Goal: Information Seeking & Learning: Learn about a topic

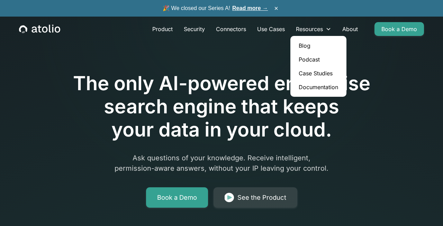
click at [303, 74] on link "Case Studies" at bounding box center [318, 73] width 51 height 14
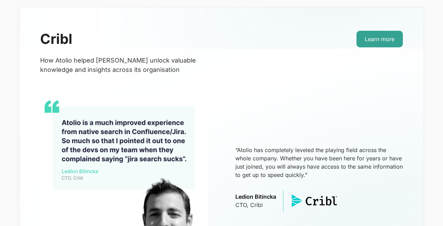
scroll to position [150, 0]
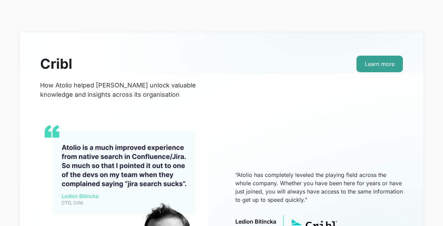
click at [108, 165] on img at bounding box center [123, 203] width 167 height 167
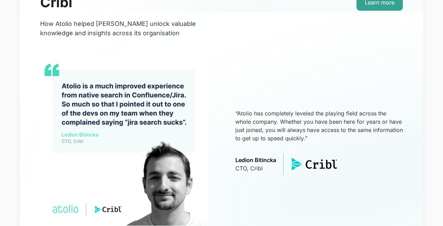
scroll to position [216, 0]
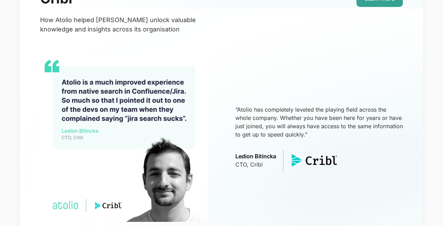
drag, startPoint x: 280, startPoint y: 112, endPoint x: 354, endPoint y: 138, distance: 78.8
click at [354, 138] on p "“Atolio has completely leveled the playing field across the whole company. Whet…" at bounding box center [318, 122] width 167 height 33
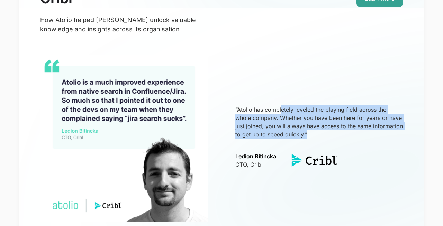
click at [354, 138] on p "“Atolio has completely leveled the playing field across the whole company. Whet…" at bounding box center [318, 122] width 167 height 33
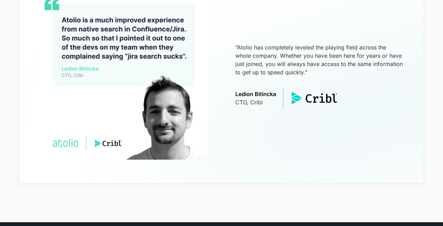
scroll to position [280, 0]
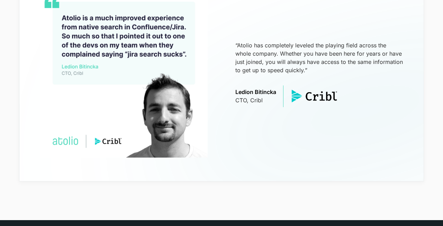
click at [166, 125] on img at bounding box center [123, 73] width 167 height 167
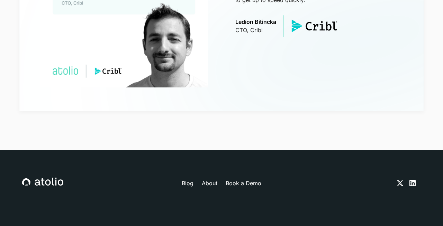
scroll to position [234, 0]
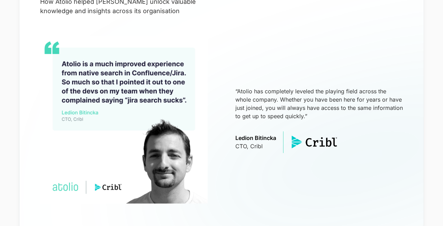
click at [249, 140] on p "Ledion Bitincka" at bounding box center [255, 138] width 41 height 8
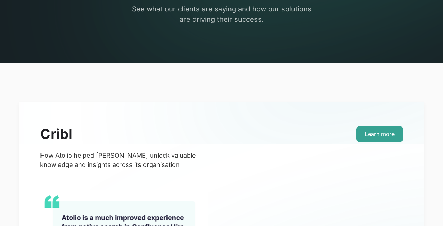
scroll to position [61, 0]
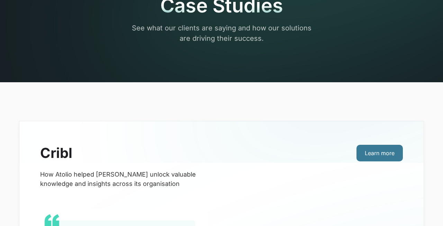
click at [380, 150] on link "Learn more" at bounding box center [379, 153] width 46 height 17
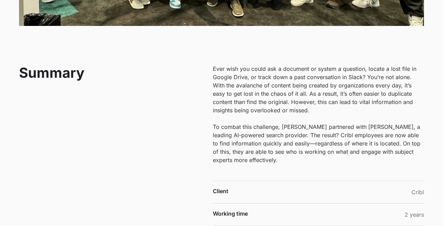
scroll to position [336, 0]
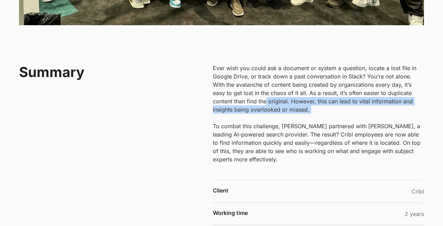
drag, startPoint x: 245, startPoint y: 102, endPoint x: 256, endPoint y: 120, distance: 21.6
click at [256, 120] on p "Ever wish you could ask a document or system a question, locate a lost file in …" at bounding box center [318, 114] width 211 height 100
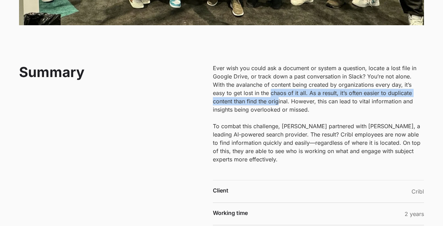
drag, startPoint x: 251, startPoint y: 92, endPoint x: 269, endPoint y: 108, distance: 24.5
click at [267, 107] on p "Ever wish you could ask a document or system a question, locate a lost file in …" at bounding box center [318, 114] width 211 height 100
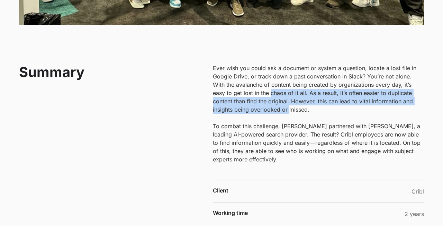
click at [269, 108] on p "Ever wish you could ask a document or system a question, locate a lost file in …" at bounding box center [318, 114] width 211 height 100
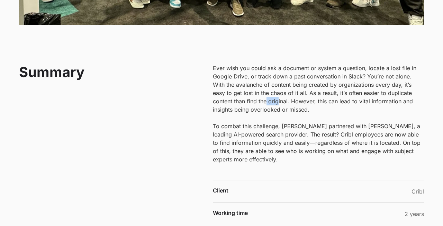
drag, startPoint x: 246, startPoint y: 99, endPoint x: 264, endPoint y: 106, distance: 19.9
click at [261, 104] on p "Ever wish you could ask a document or system a question, locate a lost file in …" at bounding box center [318, 114] width 211 height 100
click at [264, 106] on p "Ever wish you could ask a document or system a question, locate a lost file in …" at bounding box center [318, 114] width 211 height 100
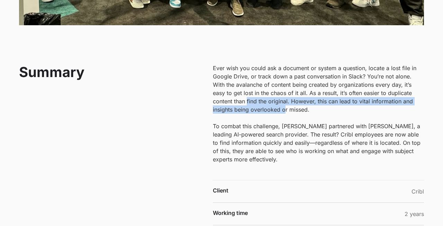
drag, startPoint x: 226, startPoint y: 104, endPoint x: 304, endPoint y: 134, distance: 83.3
click at [292, 126] on p "Ever wish you could ask a document or system a question, locate a lost file in …" at bounding box center [318, 114] width 211 height 100
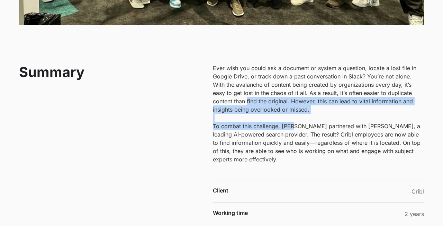
click at [304, 134] on p "Ever wish you could ask a document or system a question, locate a lost file in …" at bounding box center [318, 114] width 211 height 100
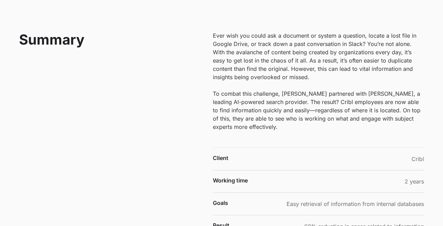
scroll to position [372, 0]
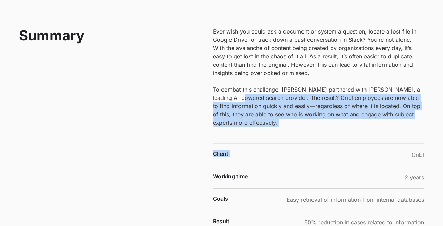
drag, startPoint x: 235, startPoint y: 100, endPoint x: 317, endPoint y: 141, distance: 91.6
click at [314, 139] on div "Ever wish you could ask a document or system a question, locate a lost file in …" at bounding box center [318, 134] width 211 height 214
click at [317, 141] on div "Ever wish you could ask a document or system a question, locate a lost file in …" at bounding box center [318, 134] width 211 height 214
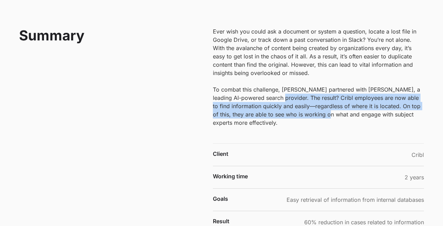
drag, startPoint x: 272, startPoint y: 97, endPoint x: 360, endPoint y: 132, distance: 95.5
click at [346, 124] on p "Ever wish you could ask a document or system a question, locate a lost file in …" at bounding box center [318, 77] width 211 height 100
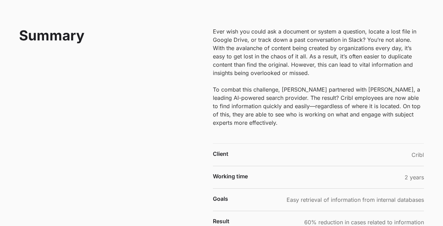
click at [360, 132] on div "Ever wish you could ask a document or system a question, locate a lost file in …" at bounding box center [318, 134] width 211 height 214
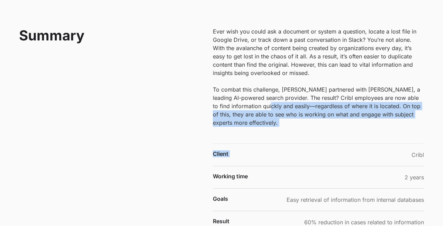
drag, startPoint x: 260, startPoint y: 107, endPoint x: 329, endPoint y: 145, distance: 79.0
click at [329, 144] on div "Ever wish you could ask a document or system a question, locate a lost file in …" at bounding box center [318, 134] width 211 height 214
click at [329, 145] on div "Client Cribl" at bounding box center [318, 155] width 211 height 23
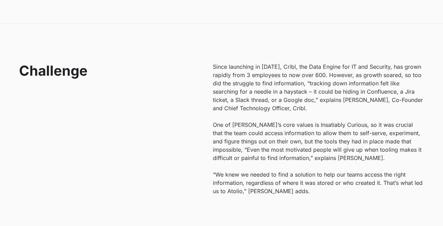
scroll to position [633, 0]
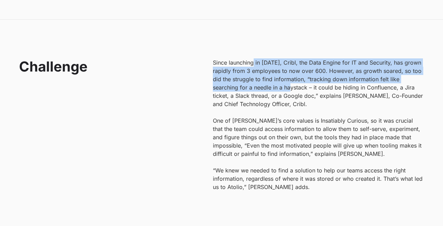
drag, startPoint x: 253, startPoint y: 65, endPoint x: 324, endPoint y: 98, distance: 78.3
click at [320, 96] on p "Since launching in [DATE], Cribl, the Data Engine for IT and Security, has grow…" at bounding box center [318, 124] width 211 height 133
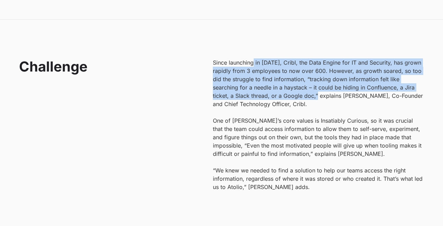
click at [324, 98] on p "Since launching in [DATE], Cribl, the Data Engine for IT and Security, has grow…" at bounding box center [318, 124] width 211 height 133
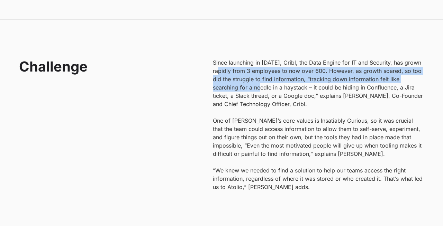
drag, startPoint x: 222, startPoint y: 67, endPoint x: 317, endPoint y: 117, distance: 107.5
click at [308, 111] on p "Since launching in [DATE], Cribl, the Data Engine for IT and Security, has grow…" at bounding box center [318, 124] width 211 height 133
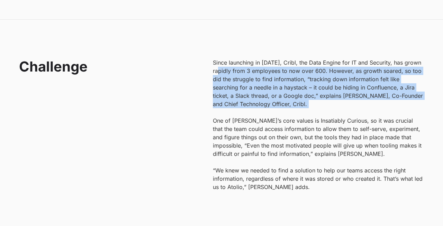
click at [317, 117] on p "Since launching in [DATE], Cribl, the Data Engine for IT and Security, has grow…" at bounding box center [318, 124] width 211 height 133
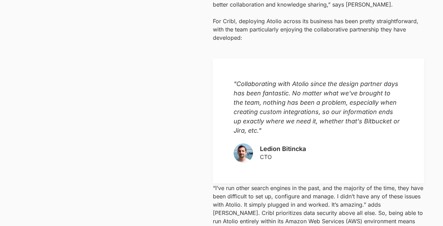
scroll to position [971, 0]
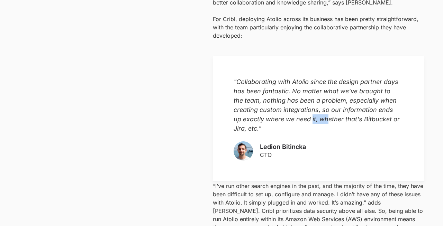
drag, startPoint x: 312, startPoint y: 111, endPoint x: 345, endPoint y: 114, distance: 33.4
click at [342, 113] on em ""Collaborating with Atolio since the design partner days has been fantastic. No…" at bounding box center [316, 105] width 166 height 54
click at [345, 114] on em ""Collaborating with Atolio since the design partner days has been fantastic. No…" at bounding box center [316, 105] width 166 height 54
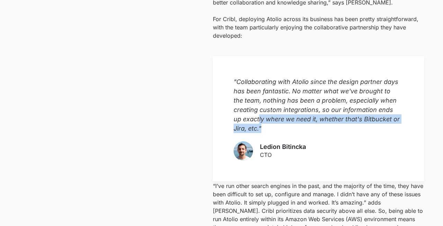
drag, startPoint x: 259, startPoint y: 113, endPoint x: 290, endPoint y: 119, distance: 32.0
click at [288, 118] on p ""Collaborating with Atolio since the design partner days has been fantastic. No…" at bounding box center [316, 105] width 167 height 56
click at [290, 119] on p ""Collaborating with Atolio since the design partner days has been fantastic. No…" at bounding box center [316, 105] width 167 height 56
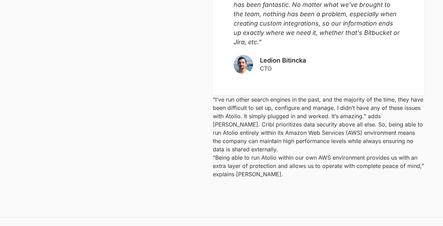
scroll to position [1062, 0]
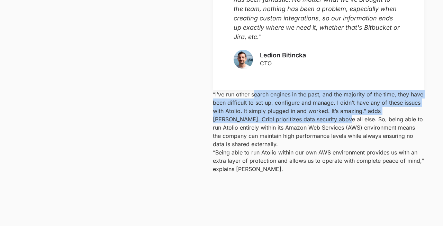
drag, startPoint x: 255, startPoint y: 85, endPoint x: 305, endPoint y: 109, distance: 55.5
click at [305, 109] on p "“I’ve run other search engines in the past, and the majority of the time, they …" at bounding box center [318, 119] width 211 height 58
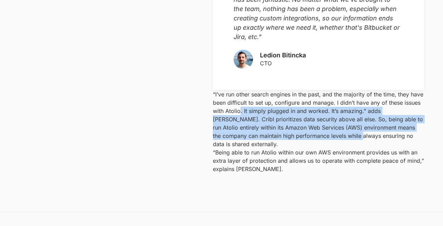
drag, startPoint x: 240, startPoint y: 102, endPoint x: 322, endPoint y: 133, distance: 87.7
click at [318, 132] on div "“I’ve run other search engines in the past, and the majority of the time, they …" at bounding box center [318, 131] width 211 height 83
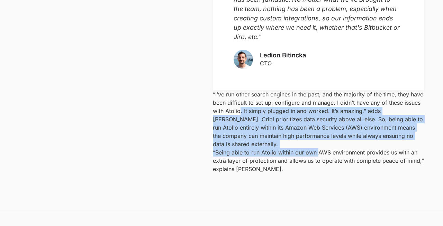
click at [322, 148] on p "“Being able to run Atolio within our own AWS environment provides us with an ex…" at bounding box center [318, 160] width 211 height 25
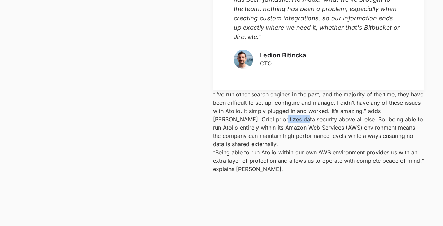
drag, startPoint x: 243, startPoint y: 111, endPoint x: 298, endPoint y: 129, distance: 57.8
click at [289, 124] on p "“I’ve run other search engines in the past, and the majority of the time, they …" at bounding box center [318, 119] width 211 height 58
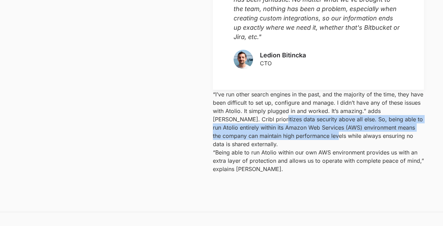
click at [298, 129] on p "“I’ve run other search engines in the past, and the majority of the time, they …" at bounding box center [318, 119] width 211 height 58
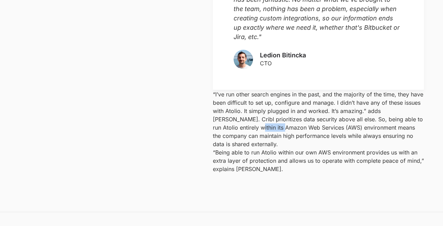
drag, startPoint x: 217, startPoint y: 117, endPoint x: 290, endPoint y: 144, distance: 78.0
click at [280, 140] on div "“I’ve run other search engines in the past, and the majority of the time, they …" at bounding box center [318, 131] width 211 height 83
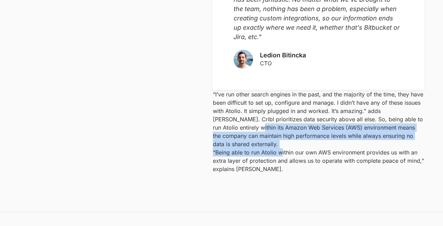
click at [290, 148] on p "“Being able to run Atolio within our own AWS environment provides us with an ex…" at bounding box center [318, 160] width 211 height 25
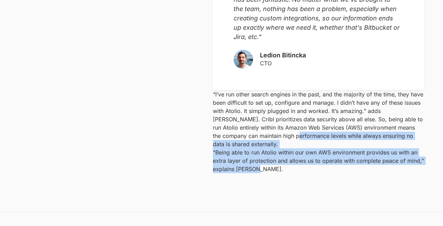
drag, startPoint x: 254, startPoint y: 127, endPoint x: 335, endPoint y: 158, distance: 86.4
click at [332, 157] on section "Solution Initially, [PERSON_NAME] looked at tool consolidation as a solution, b…" at bounding box center [221, 6] width 443 height 411
click at [335, 158] on section "Solution Initially, [PERSON_NAME] looked at tool consolidation as a solution, b…" at bounding box center [221, 6] width 443 height 411
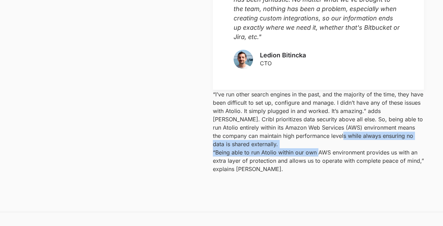
drag, startPoint x: 292, startPoint y: 129, endPoint x: 336, endPoint y: 147, distance: 47.4
click at [334, 146] on div "“I’ve run other search engines in the past, and the majority of the time, they …" at bounding box center [318, 131] width 211 height 83
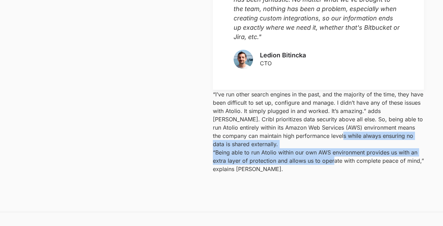
click at [336, 148] on p "“Being able to run Atolio within our own AWS environment provides us with an ex…" at bounding box center [318, 160] width 211 height 25
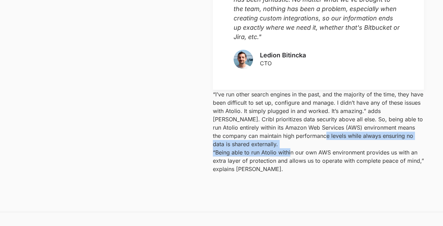
drag, startPoint x: 275, startPoint y: 126, endPoint x: 299, endPoint y: 140, distance: 27.1
click at [295, 137] on div "“I’ve run other search engines in the past, and the majority of the time, they …" at bounding box center [318, 131] width 211 height 83
click at [299, 148] on p "“Being able to run Atolio within our own AWS environment provides us with an ex…" at bounding box center [318, 160] width 211 height 25
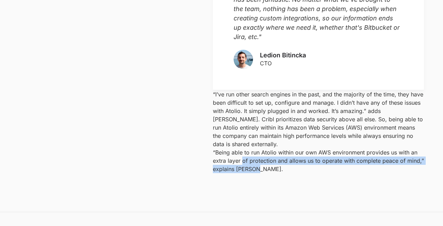
drag, startPoint x: 243, startPoint y: 142, endPoint x: 305, endPoint y: 162, distance: 65.6
click at [305, 161] on section "Solution Initially, [PERSON_NAME] looked at tool consolidation as a solution, b…" at bounding box center [221, 6] width 443 height 411
click at [305, 162] on section "Solution Initially, [PERSON_NAME] looked at tool consolidation as a solution, b…" at bounding box center [221, 6] width 443 height 411
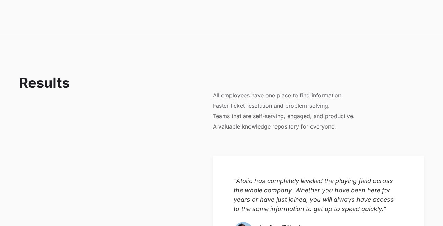
scroll to position [1244, 0]
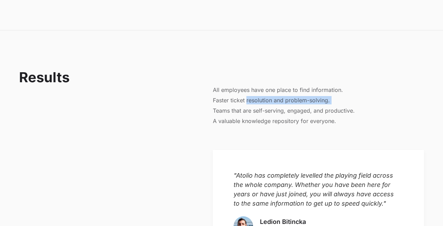
drag, startPoint x: 246, startPoint y: 81, endPoint x: 297, endPoint y: 113, distance: 61.2
click at [291, 109] on div "‍ All employees have one place to find information. Faster ticket resolution an…" at bounding box center [318, 101] width 211 height 64
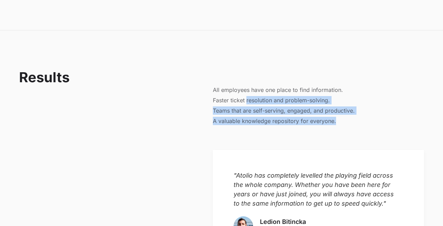
click at [298, 114] on div "‍ All employees have one place to find information. Faster ticket resolution an…" at bounding box center [318, 101] width 211 height 64
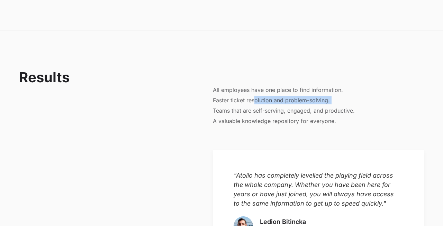
drag, startPoint x: 256, startPoint y: 83, endPoint x: 313, endPoint y: 113, distance: 65.5
click at [307, 110] on div "‍ All employees have one place to find information. Faster ticket resolution an…" at bounding box center [318, 101] width 211 height 64
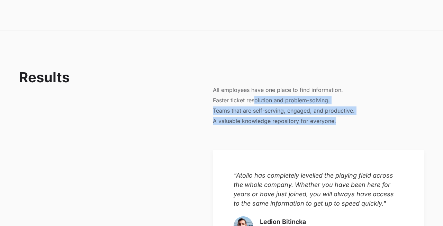
click at [314, 114] on div "‍ All employees have one place to find information. Faster ticket resolution an…" at bounding box center [318, 101] width 211 height 64
drag, startPoint x: 266, startPoint y: 90, endPoint x: 327, endPoint y: 109, distance: 63.8
click at [322, 107] on ul "All employees have one place to find information. Faster ticket resolution and …" at bounding box center [318, 105] width 211 height 39
click at [327, 109] on div "‍ All employees have one place to find information. Faster ticket resolution an…" at bounding box center [318, 101] width 211 height 64
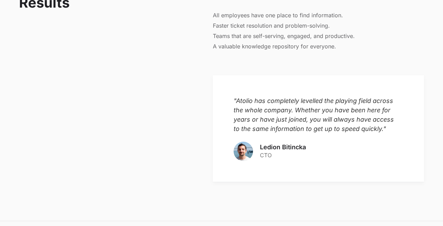
scroll to position [1325, 0]
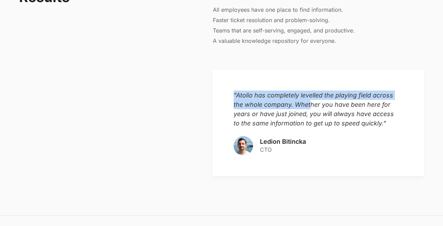
drag, startPoint x: 262, startPoint y: 72, endPoint x: 327, endPoint y: 101, distance: 71.7
click at [327, 101] on div ""Atolio has completely levelled the playing field across the whole company. Whe…" at bounding box center [318, 123] width 211 height 107
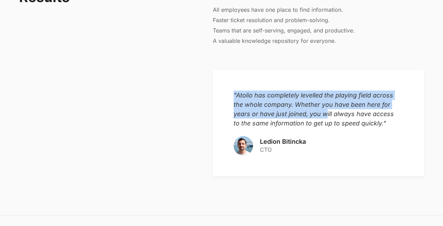
click at [331, 103] on em ""Atolio has completely levelled the playing field across the whole company. Whe…" at bounding box center [313, 109] width 160 height 35
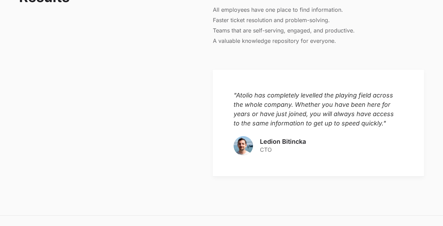
drag, startPoint x: 247, startPoint y: 89, endPoint x: 321, endPoint y: 114, distance: 77.9
click at [315, 111] on div ""Atolio has completely levelled the playing field across the whole company. Whe…" at bounding box center [318, 123] width 211 height 107
click at [321, 114] on div ""Atolio has completely levelled the playing field across the whole company. Whe…" at bounding box center [318, 123] width 211 height 107
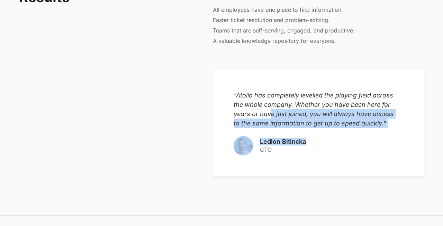
drag, startPoint x: 271, startPoint y: 94, endPoint x: 343, endPoint y: 134, distance: 83.2
click at [338, 130] on div ""Atolio has completely levelled the playing field across the whole company. Whe…" at bounding box center [318, 123] width 211 height 107
click at [343, 136] on div "Ledion Bitincka CTO" at bounding box center [318, 145] width 170 height 19
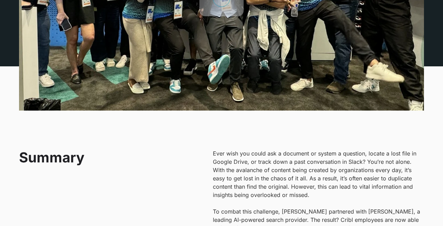
scroll to position [0, 0]
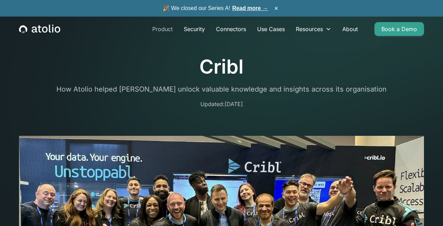
click at [165, 29] on link "Product" at bounding box center [162, 29] width 31 height 14
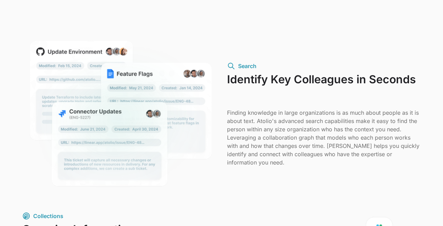
scroll to position [575, 0]
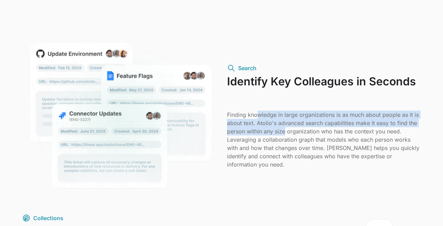
drag, startPoint x: 256, startPoint y: 121, endPoint x: 304, endPoint y: 146, distance: 54.5
click at [300, 144] on p "Finding knowledge in large organizations is as much about people as it is about…" at bounding box center [324, 140] width 194 height 58
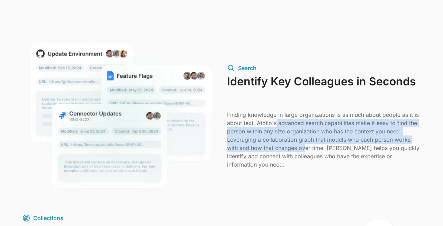
drag, startPoint x: 275, startPoint y: 128, endPoint x: 309, endPoint y: 152, distance: 40.7
click at [307, 151] on p "Finding knowledge in large organizations is as much about people as it is about…" at bounding box center [324, 140] width 194 height 58
click at [309, 152] on p "Finding knowledge in large organizations is as much about people as it is about…" at bounding box center [324, 140] width 194 height 58
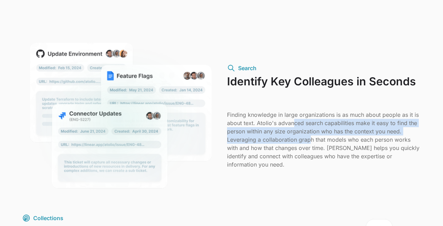
drag, startPoint x: 292, startPoint y: 127, endPoint x: 329, endPoint y: 159, distance: 48.1
click at [328, 158] on p "Finding knowledge in large organizations is as much about people as it is about…" at bounding box center [324, 140] width 194 height 58
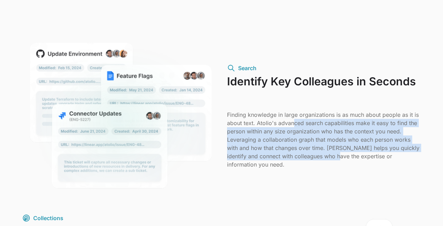
click at [329, 159] on p "Finding knowledge in large organizations is as much about people as it is about…" at bounding box center [324, 140] width 194 height 58
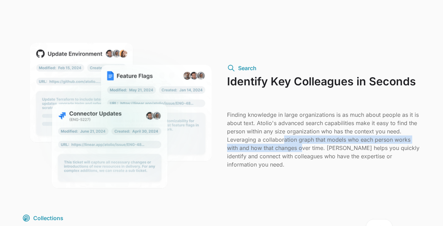
drag, startPoint x: 284, startPoint y: 147, endPoint x: 305, endPoint y: 158, distance: 23.1
click at [304, 158] on p "Finding knowledge in large organizations is as much about people as it is about…" at bounding box center [324, 140] width 194 height 58
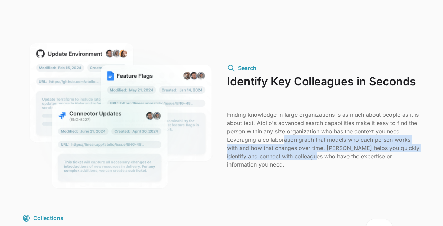
click at [305, 158] on p "Finding knowledge in large organizations is as much about people as it is about…" at bounding box center [324, 140] width 194 height 58
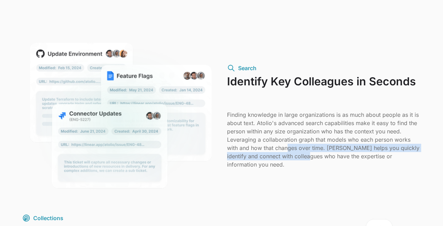
drag, startPoint x: 286, startPoint y: 155, endPoint x: 309, endPoint y: 163, distance: 23.4
click at [306, 162] on p "Finding knowledge in large organizations is as much about people as it is about…" at bounding box center [324, 140] width 194 height 58
click at [309, 163] on p "Finding knowledge in large organizations is as much about people as it is about…" at bounding box center [324, 140] width 194 height 58
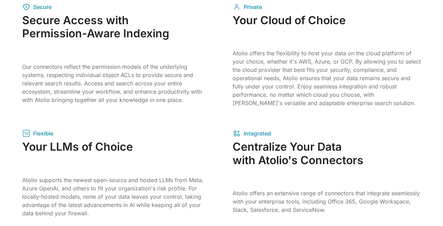
scroll to position [1036, 0]
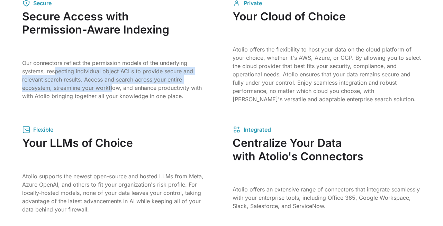
drag, startPoint x: 56, startPoint y: 67, endPoint x: 124, endPoint y: 89, distance: 71.9
click at [111, 84] on p "Our connectors reflect the permission models of the underlying systems, respect…" at bounding box center [116, 80] width 188 height 42
click at [124, 89] on p "Our connectors reflect the permission models of the underlying systems, respect…" at bounding box center [116, 80] width 188 height 42
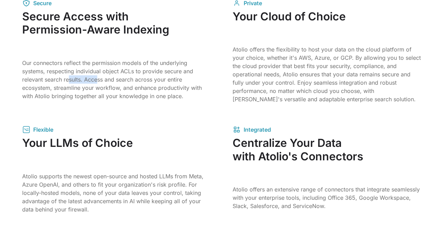
drag, startPoint x: 68, startPoint y: 76, endPoint x: 116, endPoint y: 83, distance: 48.2
click at [116, 83] on p "Our connectors reflect the permission models of the underlying systems, respect…" at bounding box center [116, 80] width 188 height 42
click at [124, 84] on p "Our connectors reflect the permission models of the underlying systems, respect…" at bounding box center [116, 80] width 188 height 42
drag, startPoint x: 70, startPoint y: 84, endPoint x: 120, endPoint y: 94, distance: 51.5
click at [117, 94] on p "Our connectors reflect the permission models of the underlying systems, respect…" at bounding box center [116, 80] width 188 height 42
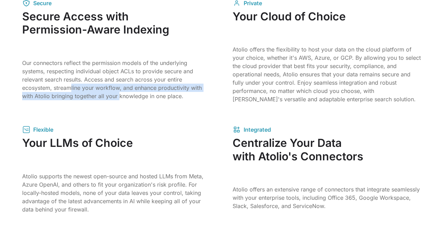
click at [120, 94] on p "Our connectors reflect the permission models of the underlying systems, respect…" at bounding box center [116, 80] width 188 height 42
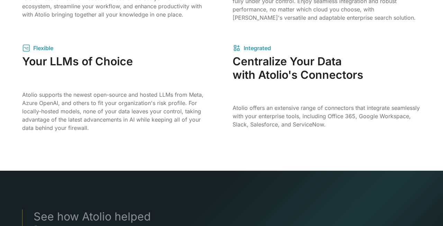
scroll to position [1118, 0]
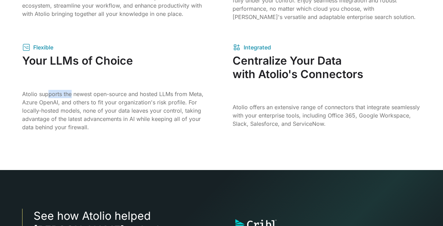
drag, startPoint x: 48, startPoint y: 91, endPoint x: 111, endPoint y: 111, distance: 66.3
click at [108, 110] on p "Atolio supports the newest open-source and hosted LLMs from Meta, Azure OpenAI,…" at bounding box center [116, 111] width 188 height 42
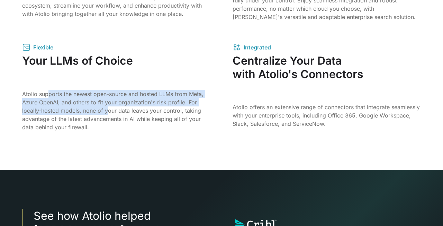
click at [111, 111] on p "Atolio supports the newest open-source and hosted LLMs from Meta, Azure OpenAI,…" at bounding box center [116, 111] width 188 height 42
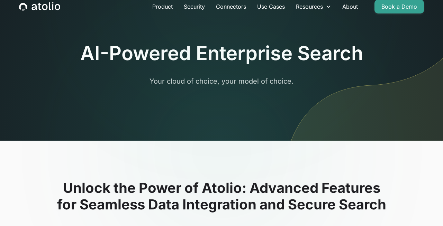
scroll to position [0, 0]
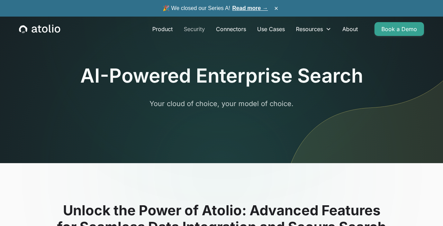
click at [193, 30] on link "Security" at bounding box center [194, 29] width 32 height 14
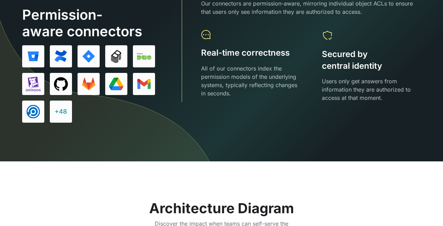
scroll to position [944, 0]
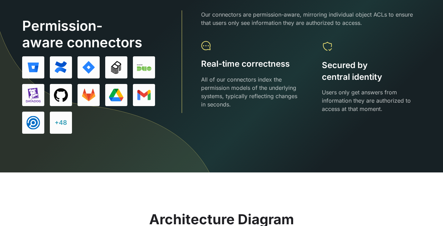
click at [63, 125] on div "+48" at bounding box center [61, 122] width 12 height 9
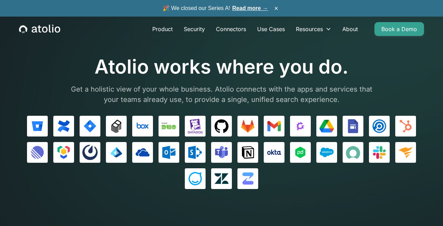
scroll to position [2, 0]
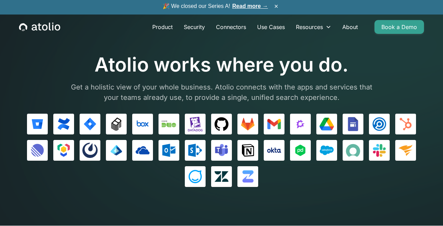
click at [271, 26] on link "Use Cases" at bounding box center [270, 27] width 39 height 14
click at [270, 26] on link "Use Cases" at bounding box center [270, 27] width 39 height 14
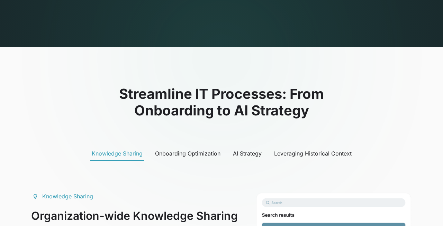
scroll to position [421, 0]
